Goal: Browse casually

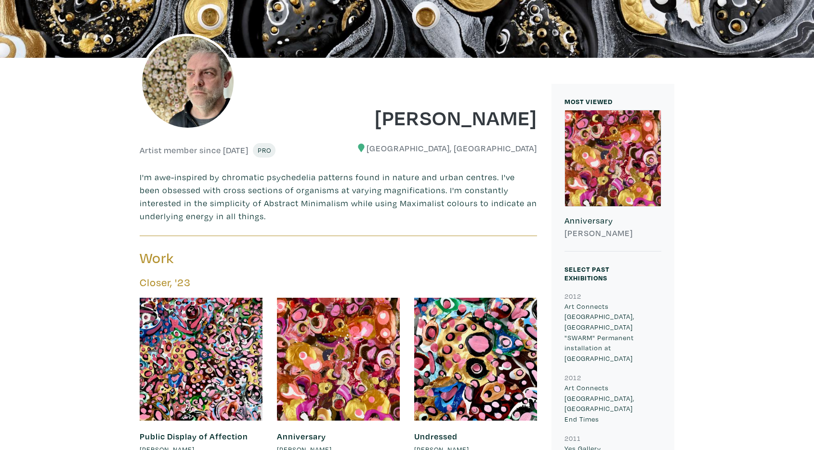
scroll to position [178, 0]
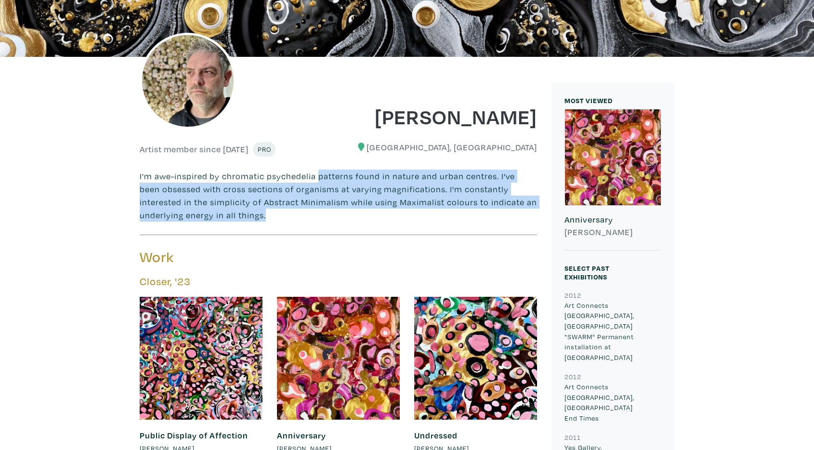
drag, startPoint x: 314, startPoint y: 171, endPoint x: 301, endPoint y: 214, distance: 45.4
click at [301, 214] on p "I'm awe-inspired by chromatic psychedelia patterns found in nature and urban ce…" at bounding box center [339, 196] width 398 height 52
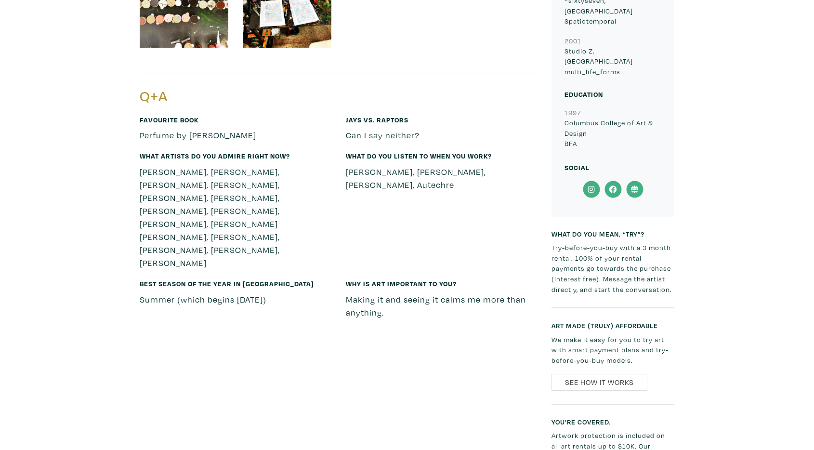
scroll to position [1762, 0]
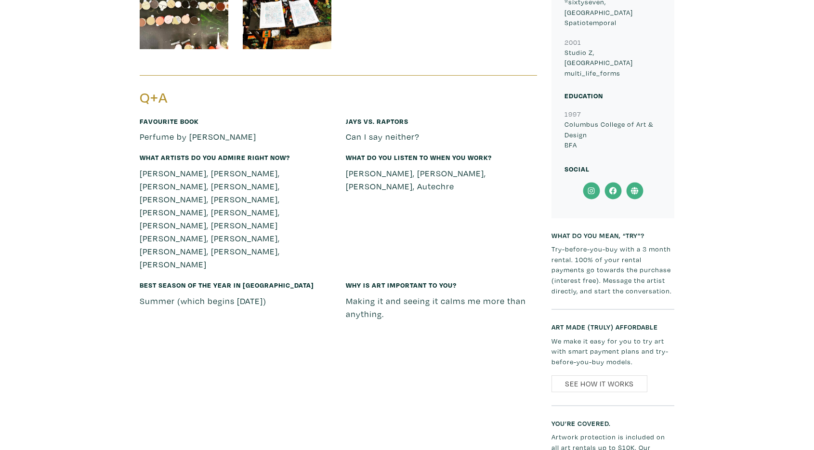
drag, startPoint x: 280, startPoint y: 261, endPoint x: 328, endPoint y: 264, distance: 48.7
click at [328, 294] on p "Summer (which begins [DATE])" at bounding box center [236, 300] width 192 height 13
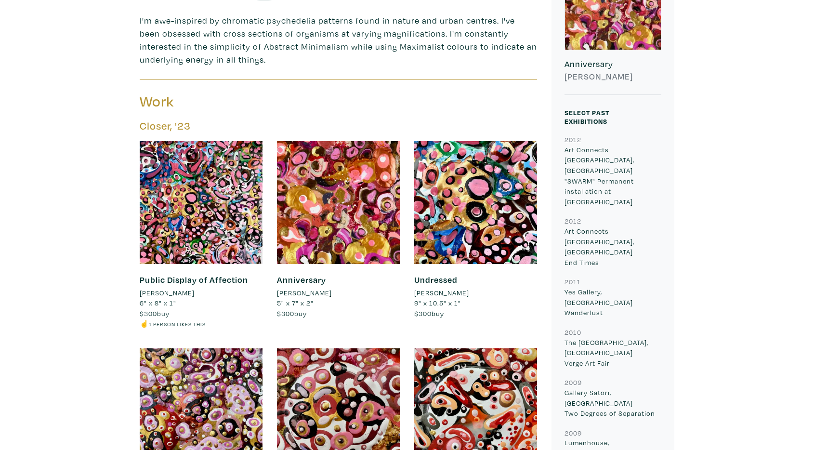
scroll to position [332, 0]
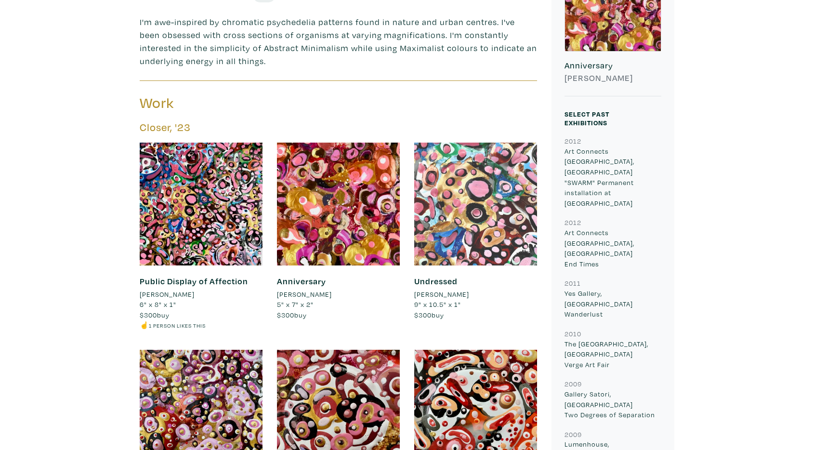
click at [451, 208] on div at bounding box center [475, 204] width 123 height 123
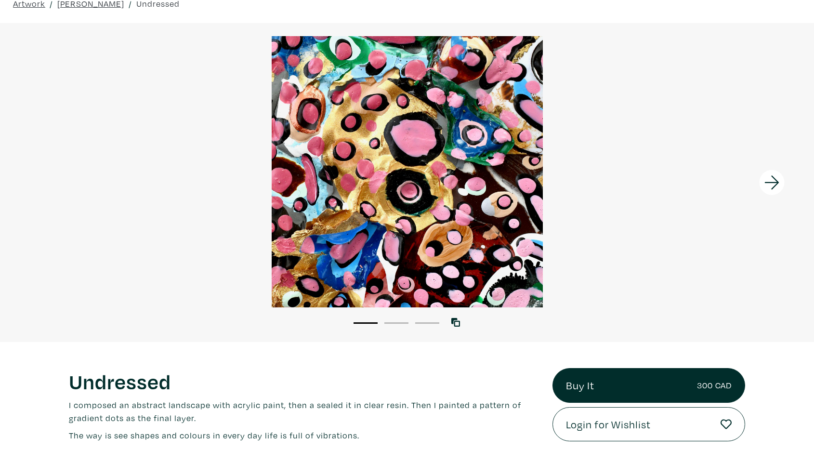
scroll to position [40, 0]
